Goal: Task Accomplishment & Management: Complete application form

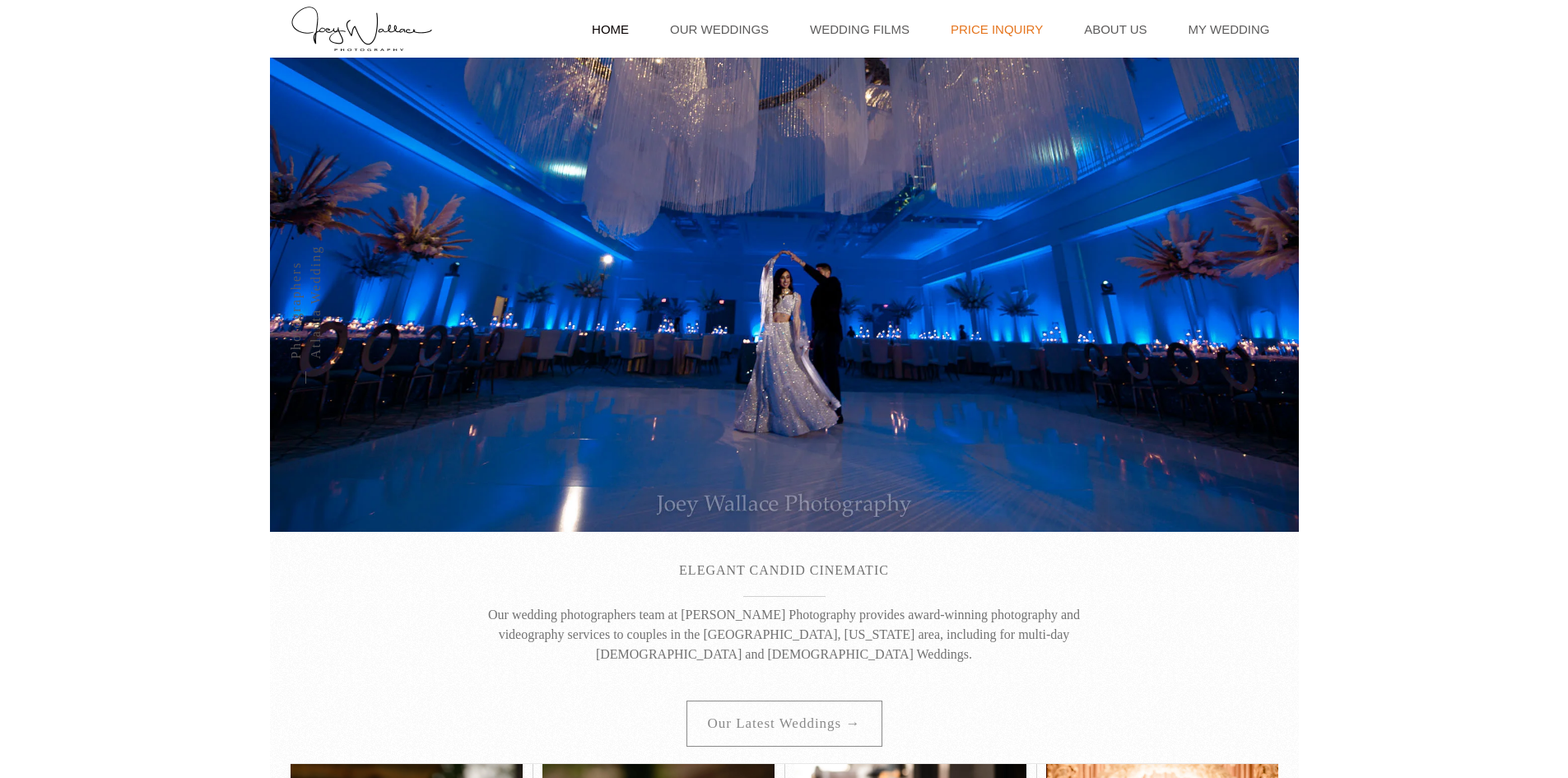
click at [981, 33] on link "Price Inquiry" at bounding box center [997, 29] width 109 height 58
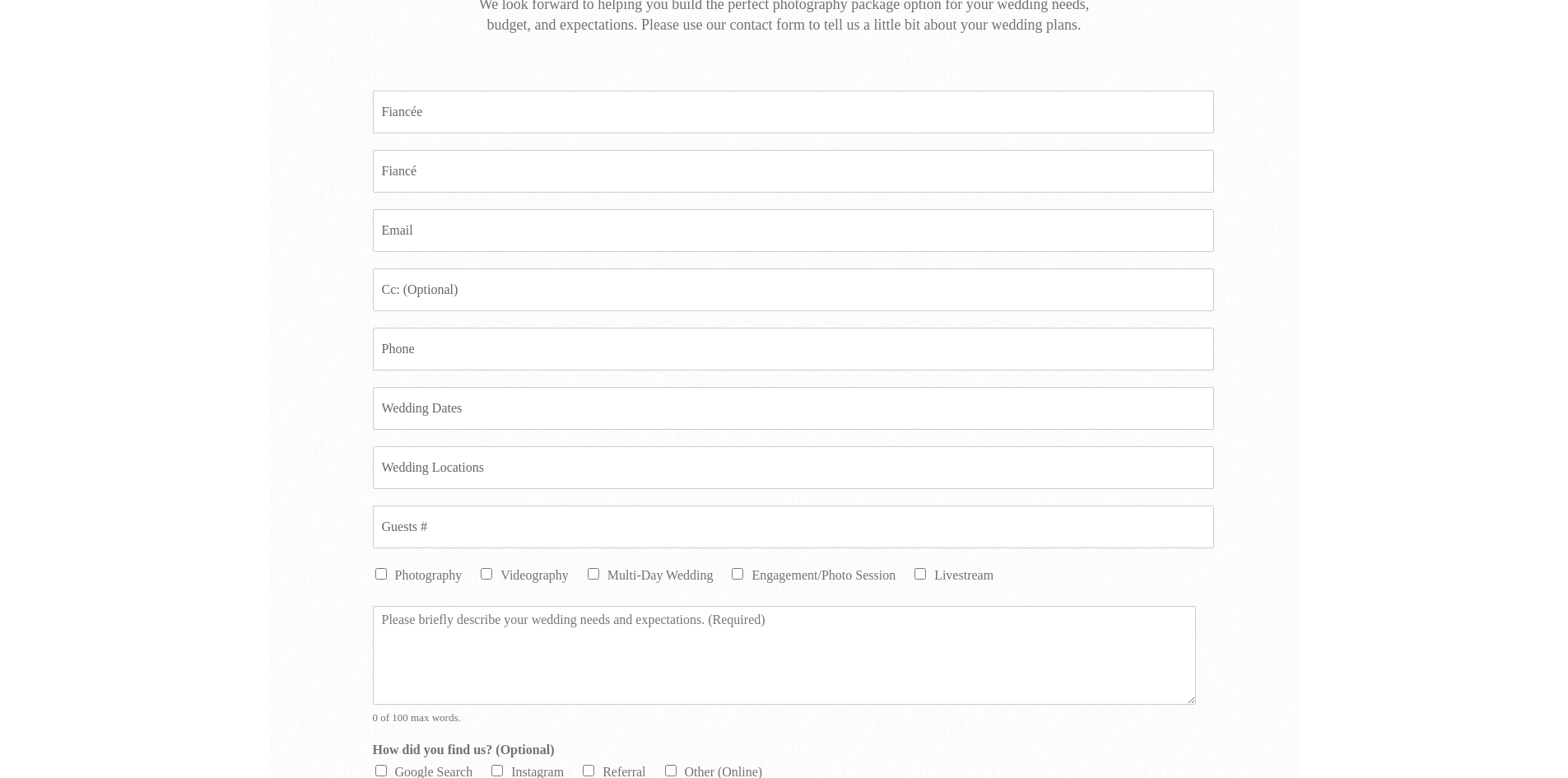
scroll to position [535, 0]
click at [444, 119] on input "Fiancee *" at bounding box center [794, 115] width 841 height 42
type input "Jonathan"
type input "Tkeyah"
type input "[EMAIL_ADDRESS][DOMAIN_NAME]"
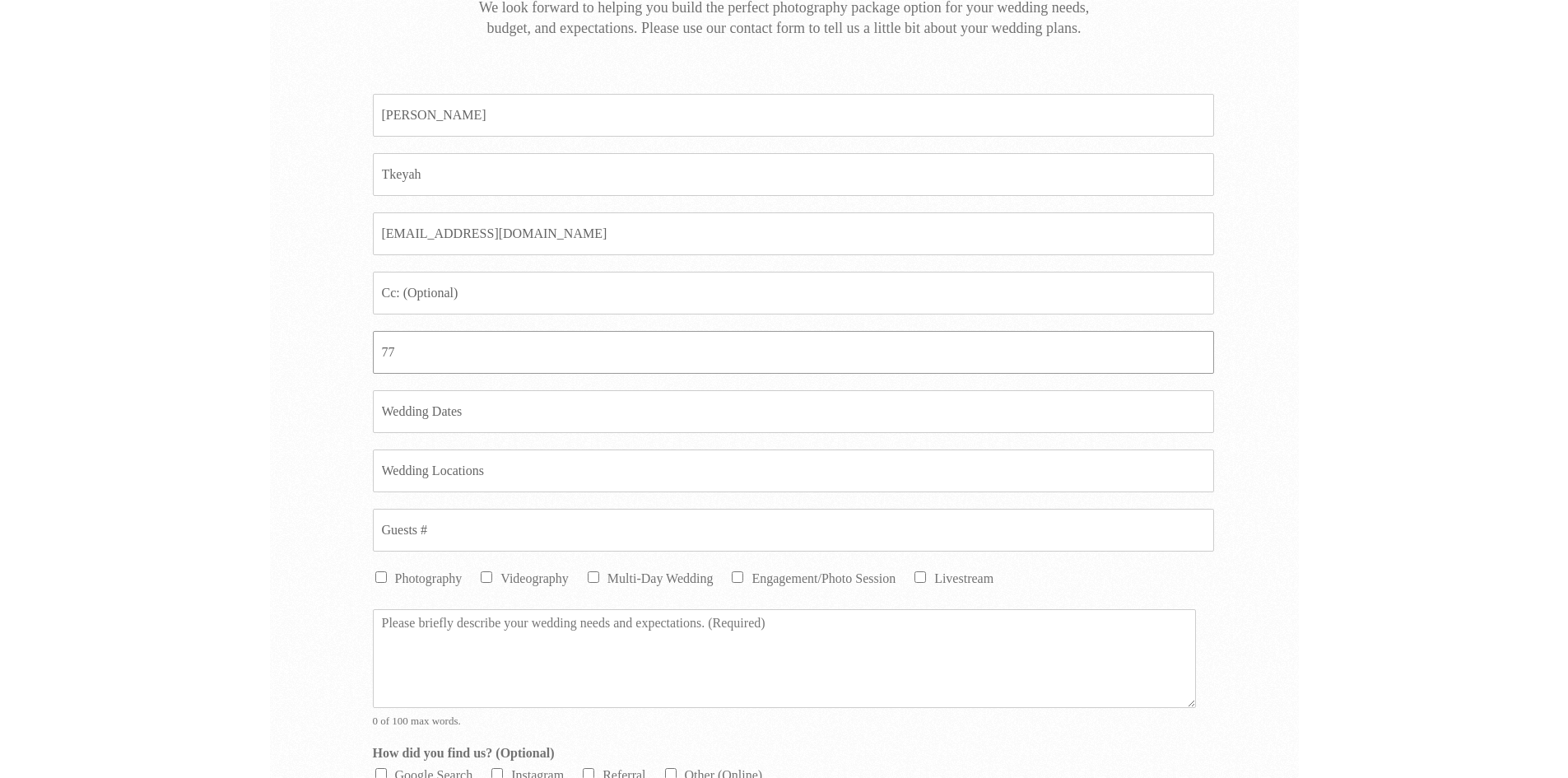
type input "7"
type input "7065502563"
type input "a"
type input "[DATE]"
click at [431, 549] on input "Guests # *" at bounding box center [794, 530] width 841 height 42
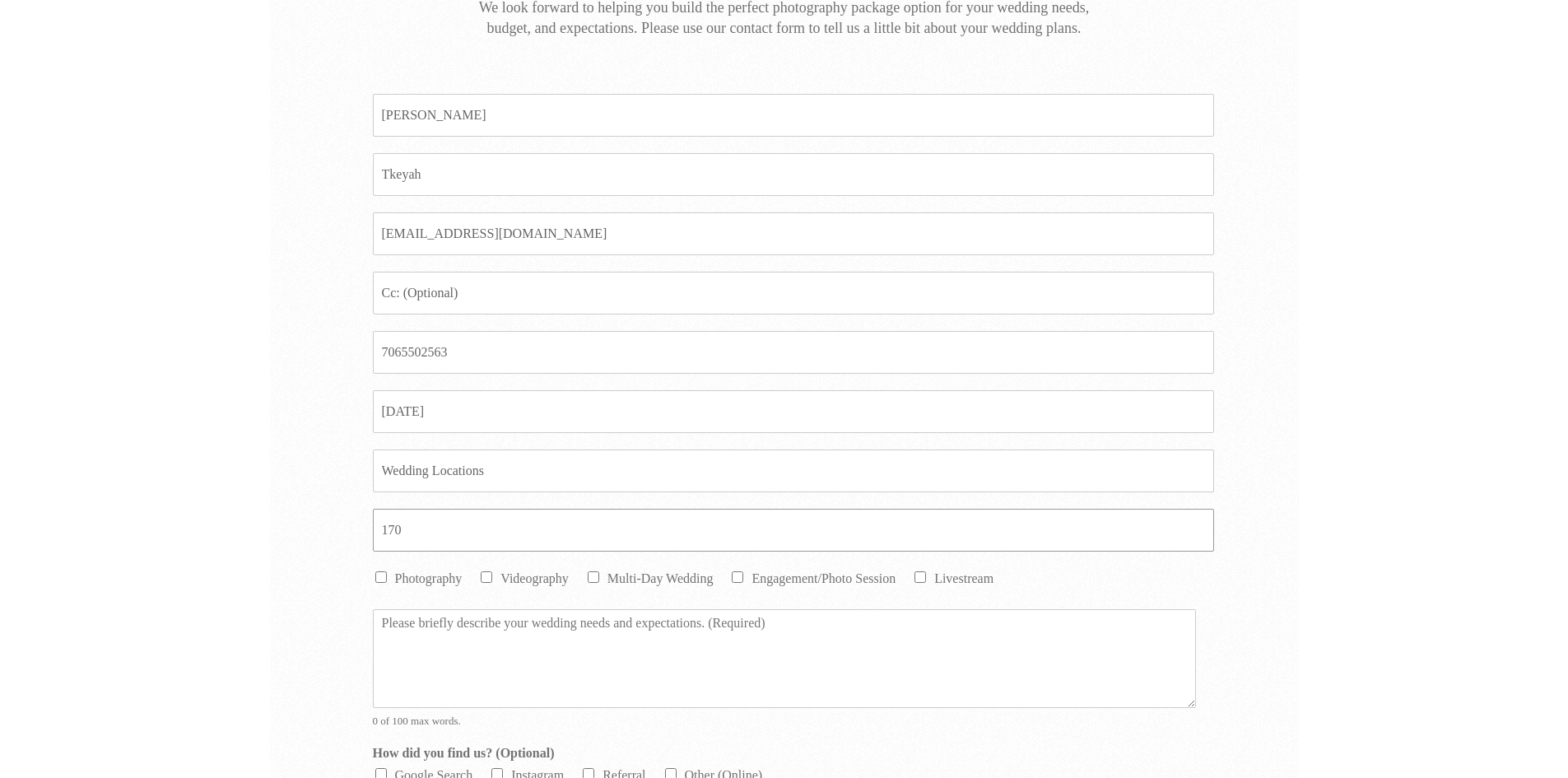
type input "170"
click at [381, 586] on li "Photography" at bounding box center [418, 579] width 90 height 20
click at [381, 584] on li "Photography" at bounding box center [418, 579] width 90 height 20
click at [380, 582] on input "Photography" at bounding box center [382, 578] width 12 height 12
checkbox input "true"
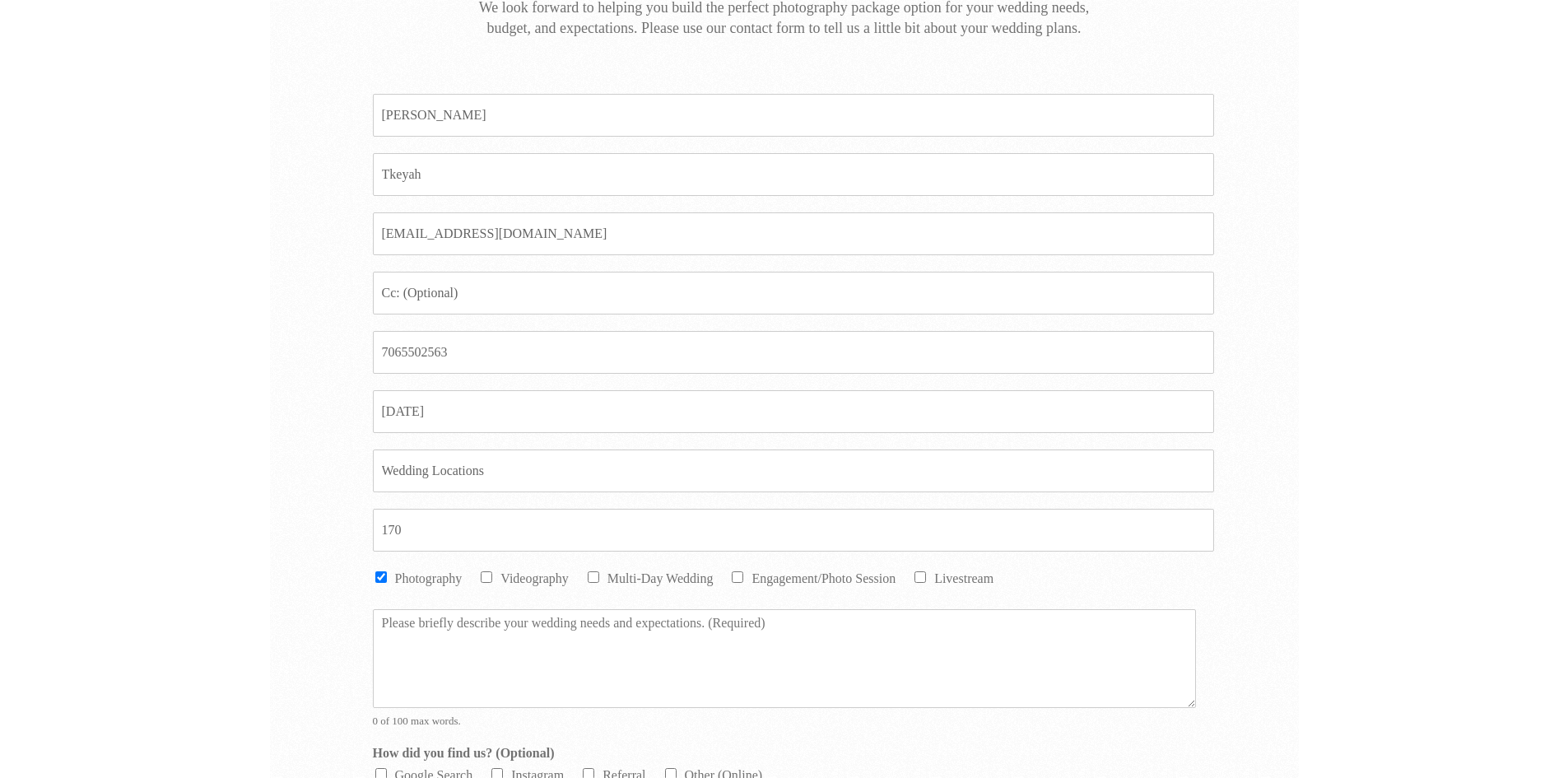
click at [493, 577] on input "Videography" at bounding box center [487, 578] width 12 height 12
checkbox input "true"
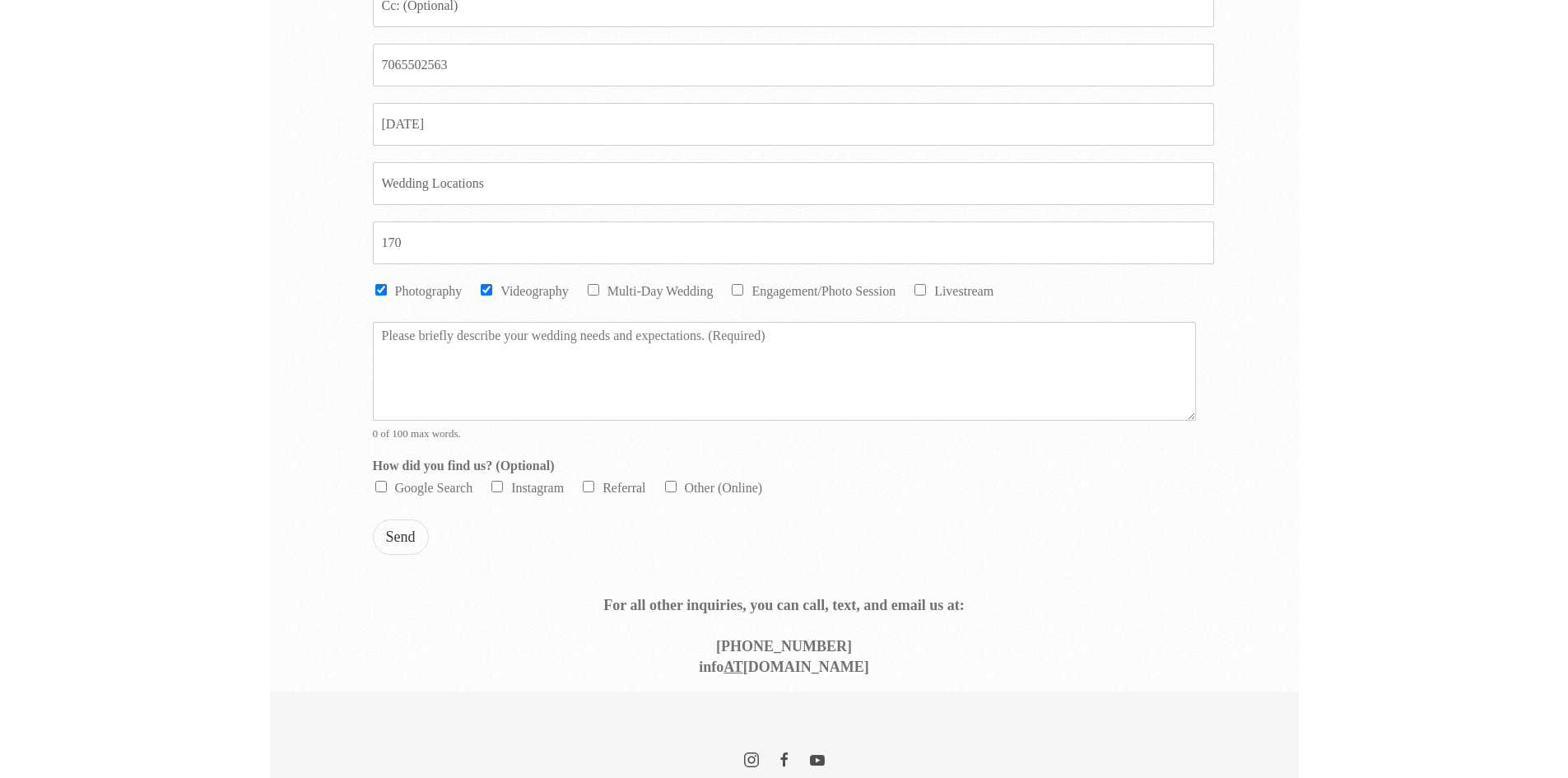
scroll to position [867, 0]
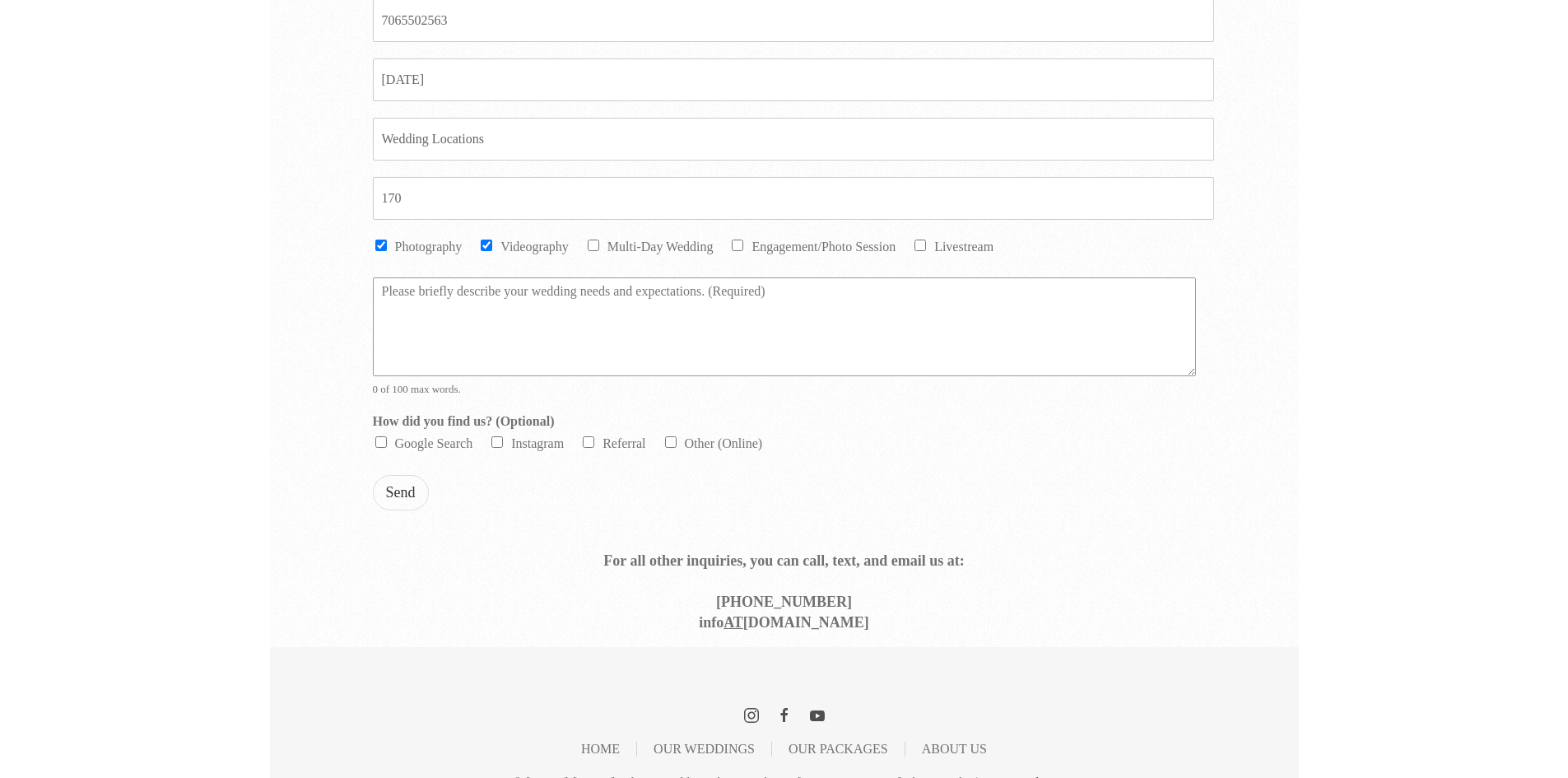
click at [526, 332] on textarea "Message *" at bounding box center [784, 327] width 823 height 98
type textarea "We will be hosting a 170 person wedding at a private indoor venue in Atlanta, G…"
click at [416, 493] on button "Send" at bounding box center [401, 493] width 56 height 36
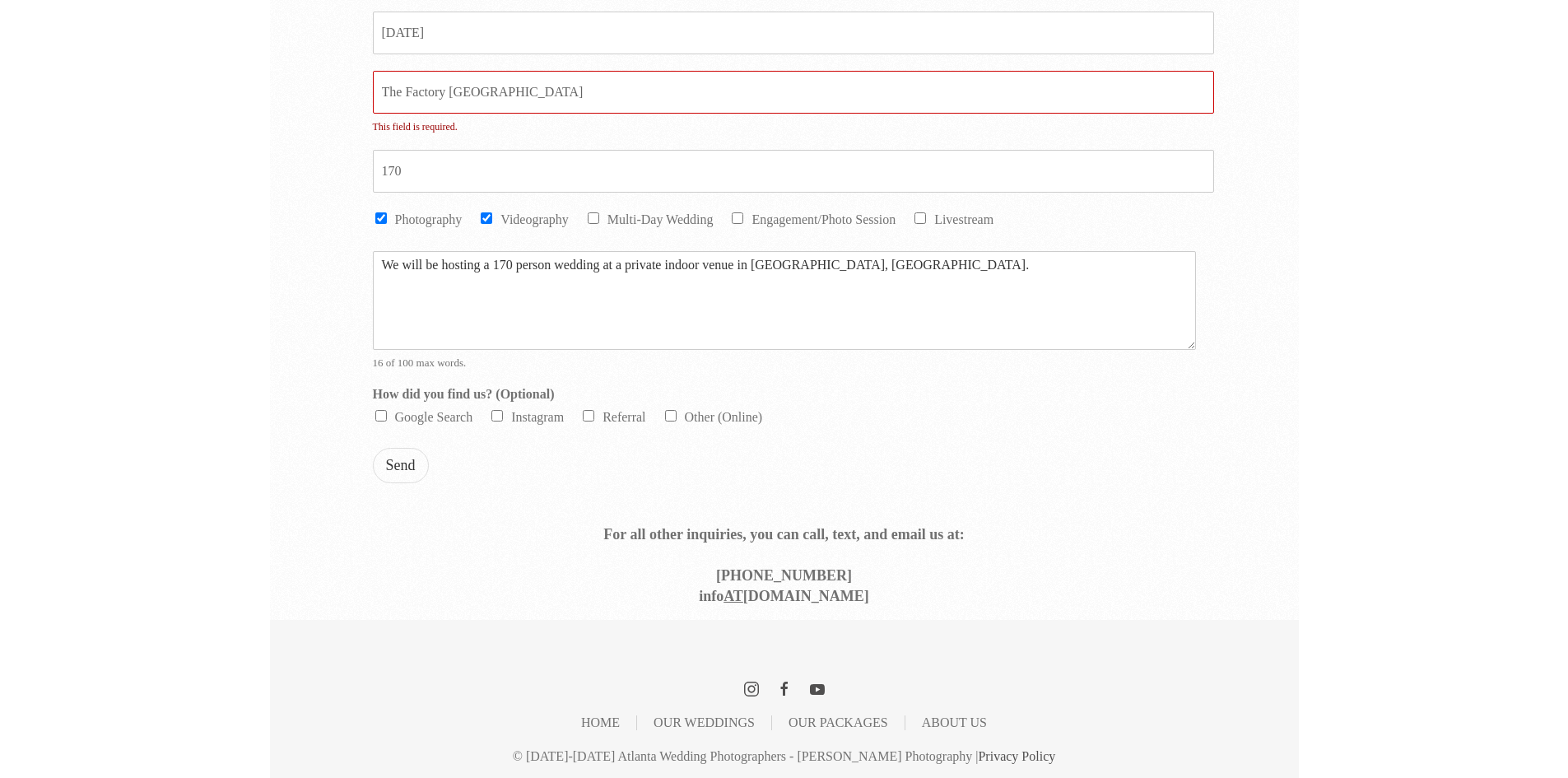
scroll to position [898, 0]
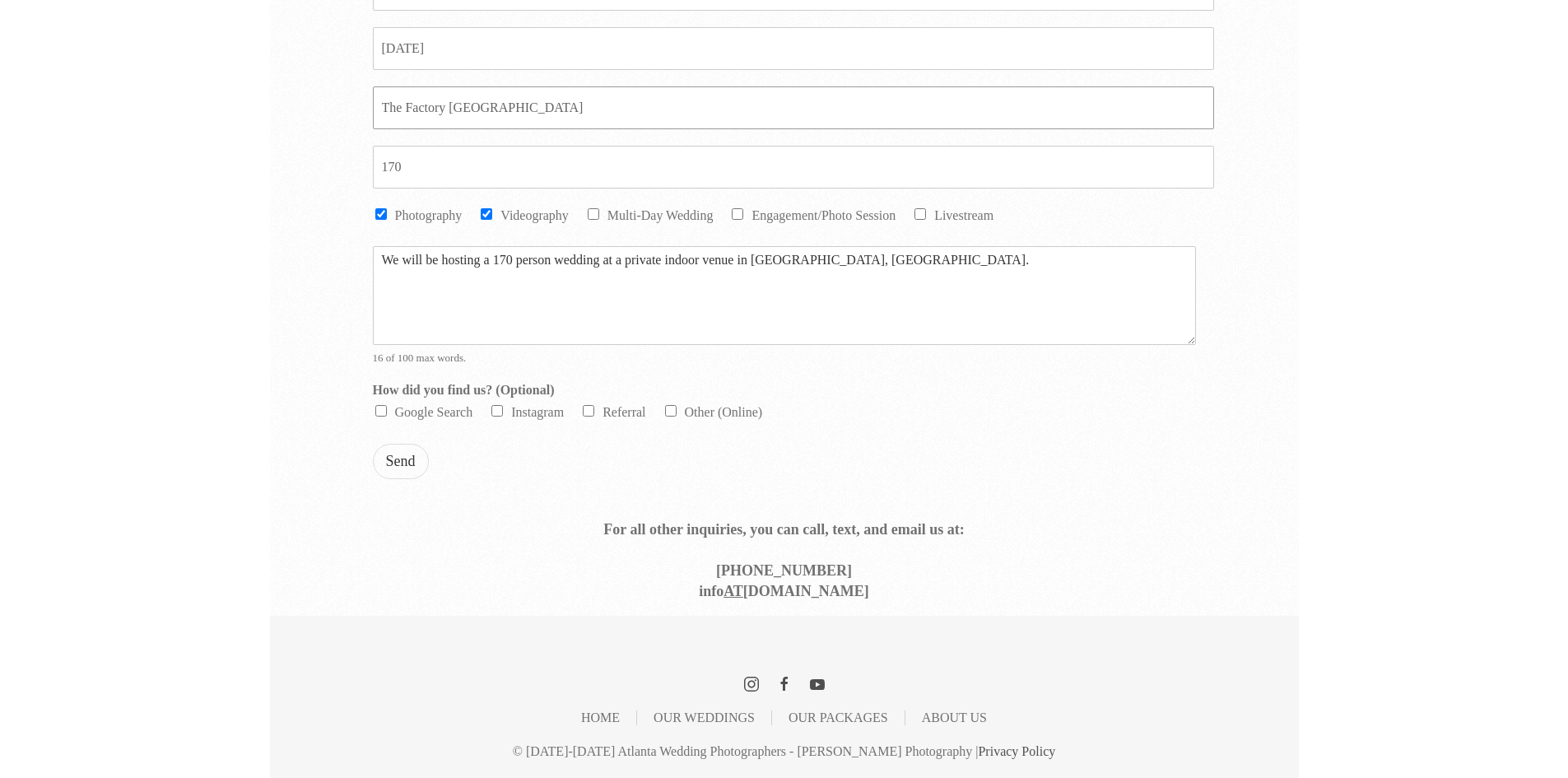
drag, startPoint x: 406, startPoint y: 104, endPoint x: 305, endPoint y: 112, distance: 101.3
click at [305, 112] on div "Fiancee * Jonathan Fiance * Tkeyah Email * jtdavis815@gmail.com Email CC Phone …" at bounding box center [784, 153] width 1029 height 926
type input "Factory [GEOGRAPHIC_DATA]"
click at [393, 410] on li "Google Search" at bounding box center [423, 412] width 100 height 20
click at [380, 409] on input "Google Search" at bounding box center [382, 411] width 12 height 12
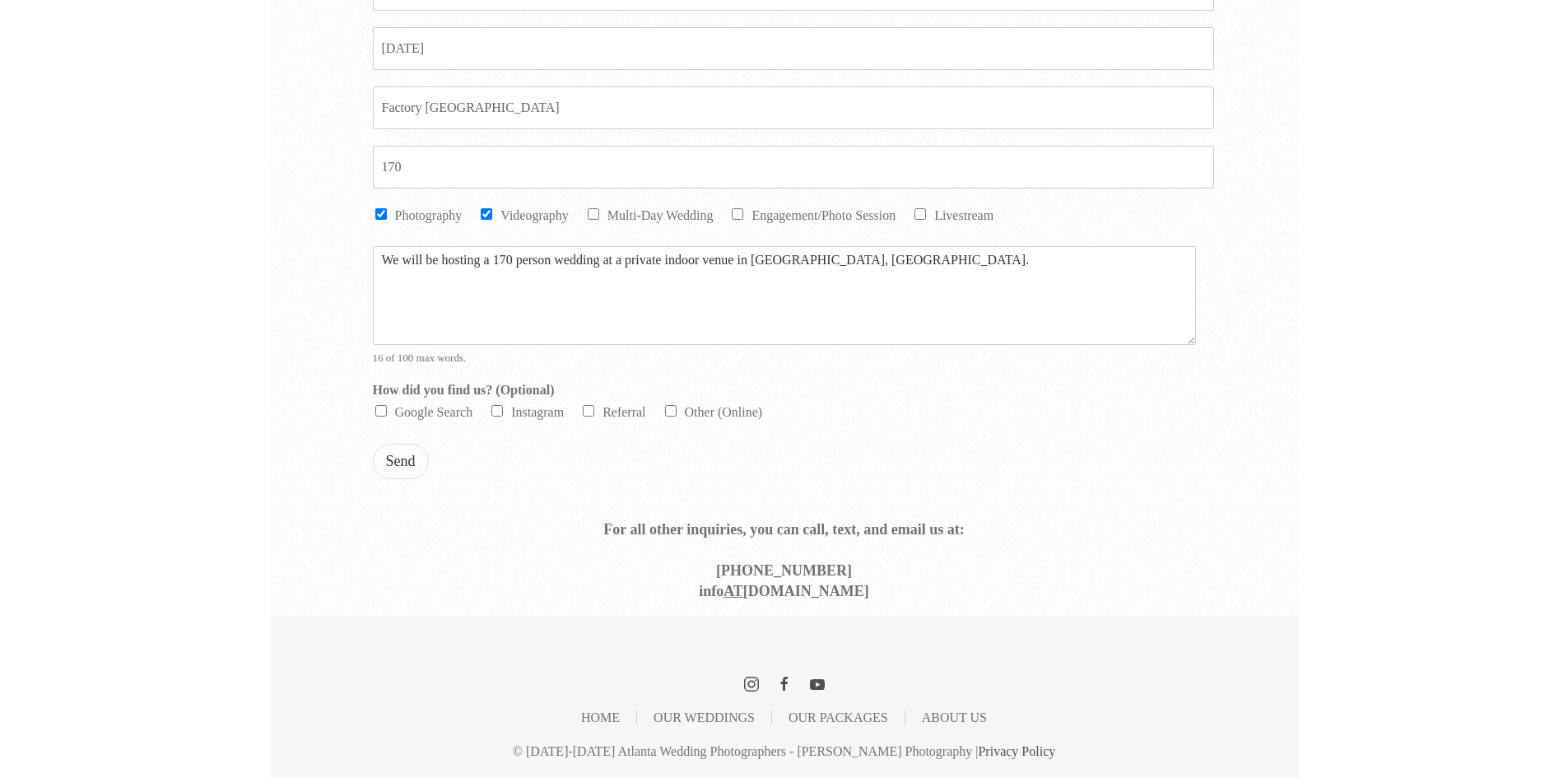
checkbox input "true"
click at [408, 466] on button "Send" at bounding box center [401, 462] width 56 height 36
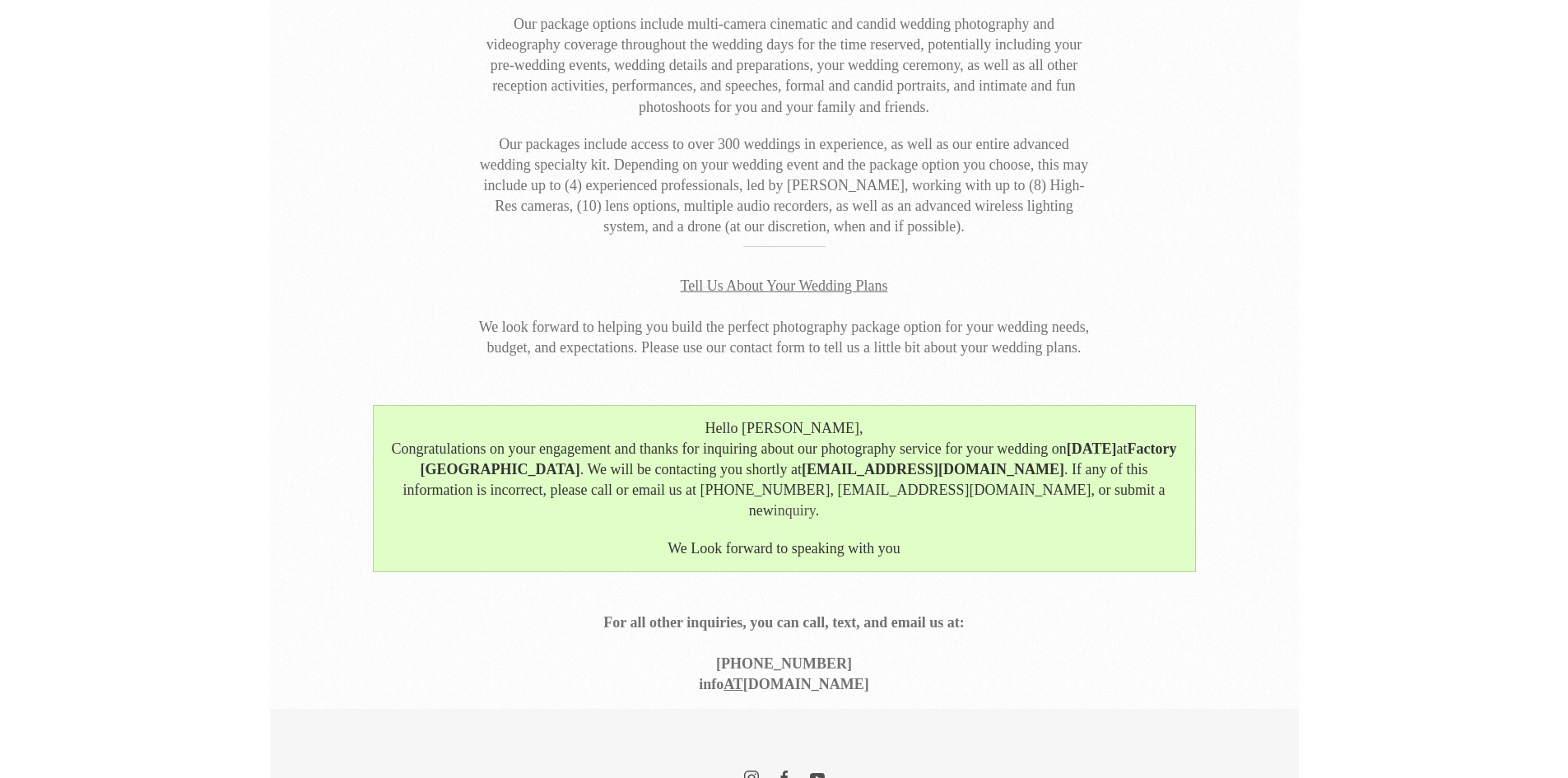
scroll to position [288, 0]
